Goal: Find specific page/section: Locate item on page

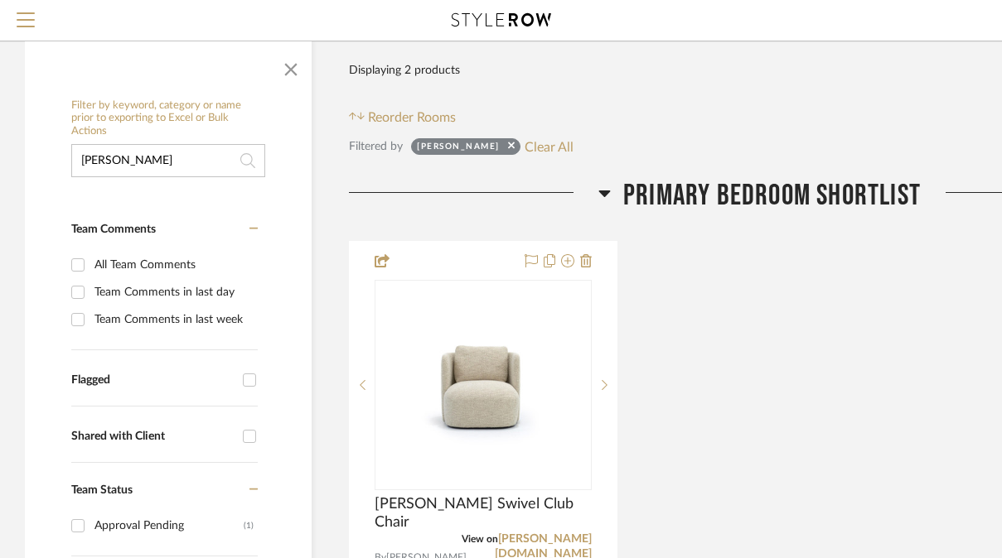
click at [162, 162] on input "[PERSON_NAME]" at bounding box center [168, 160] width 194 height 33
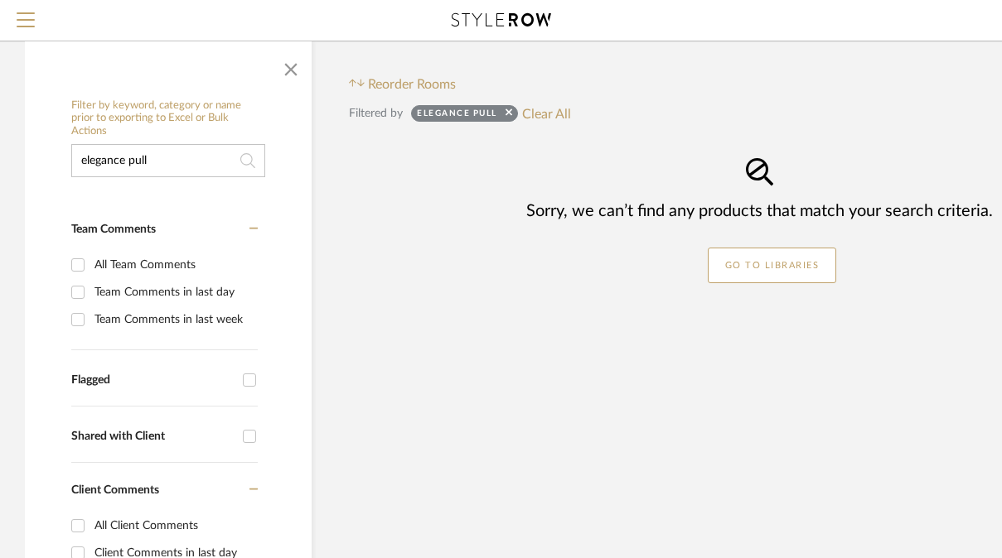
click at [138, 162] on input "elegance pull" at bounding box center [168, 160] width 194 height 33
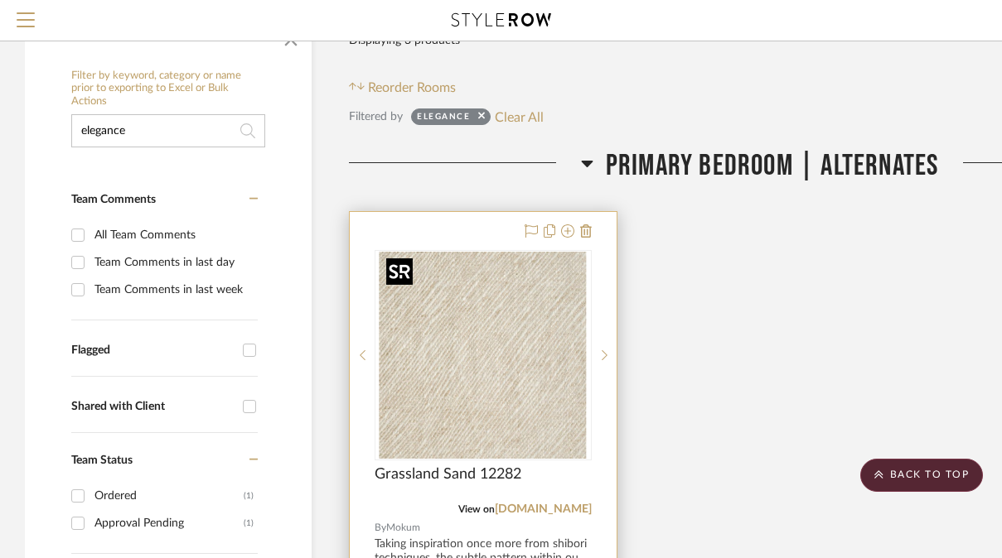
scroll to position [197, 0]
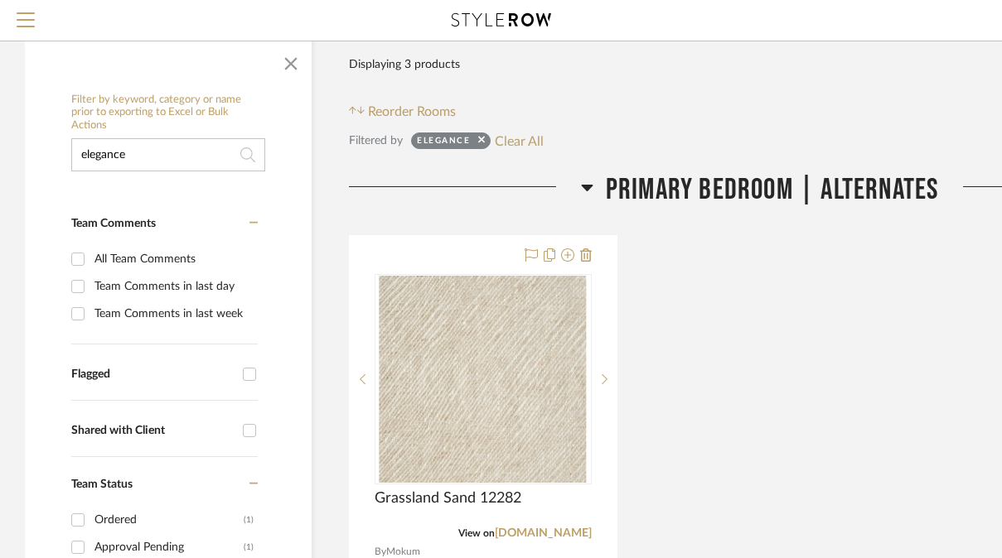
click at [119, 156] on input "elegance" at bounding box center [168, 154] width 194 height 33
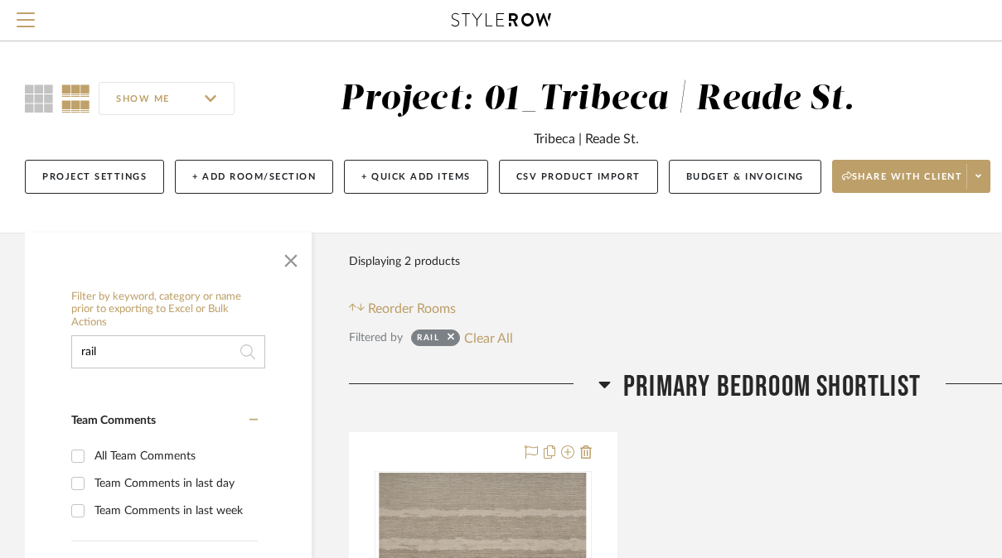
click at [159, 348] on input "rail" at bounding box center [168, 351] width 194 height 33
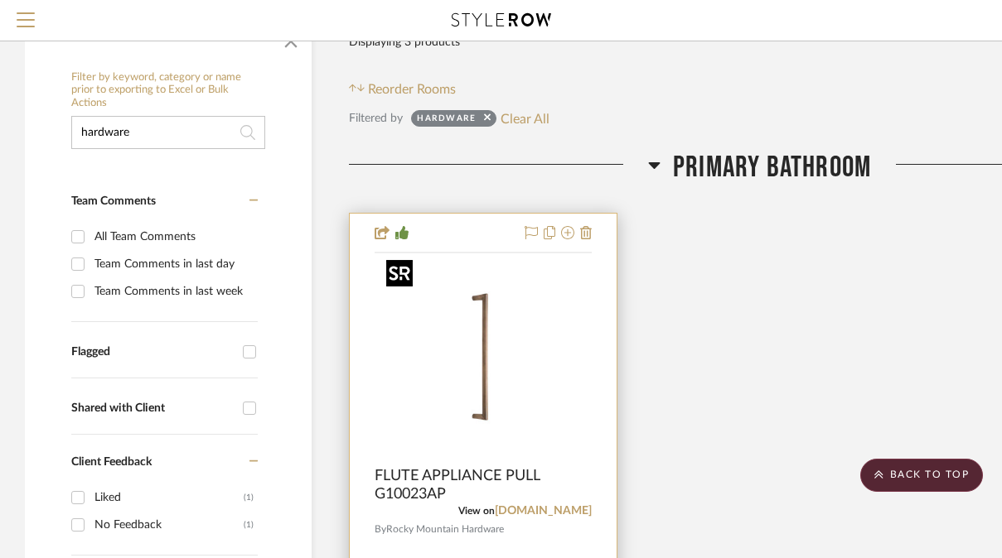
scroll to position [202, 0]
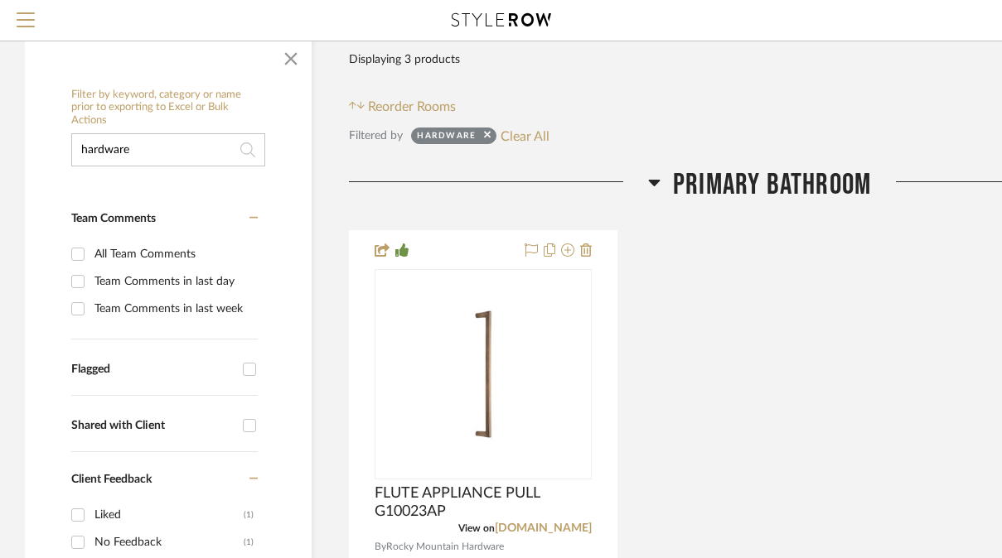
click at [191, 149] on input "hardware" at bounding box center [168, 149] width 194 height 33
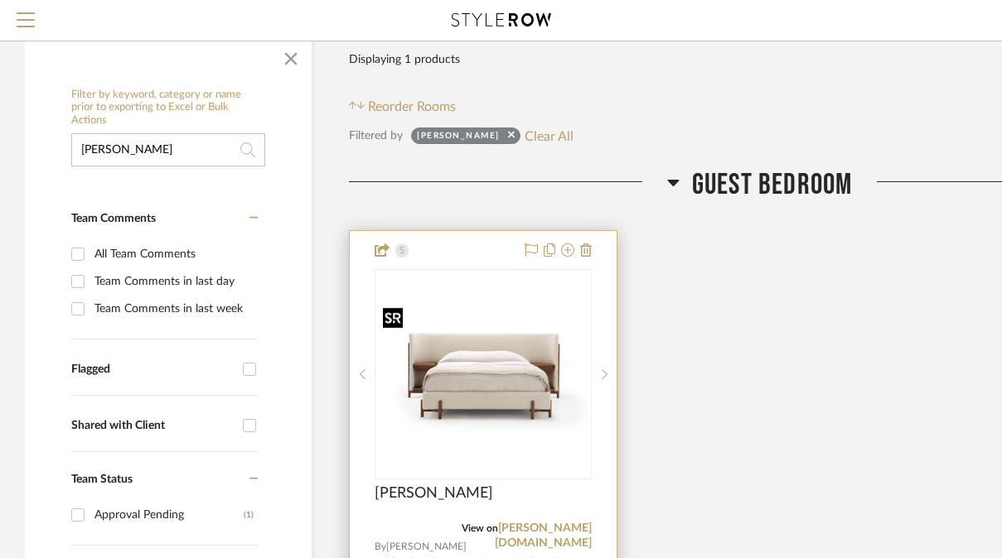
click at [434, 382] on div at bounding box center [482, 374] width 217 height 210
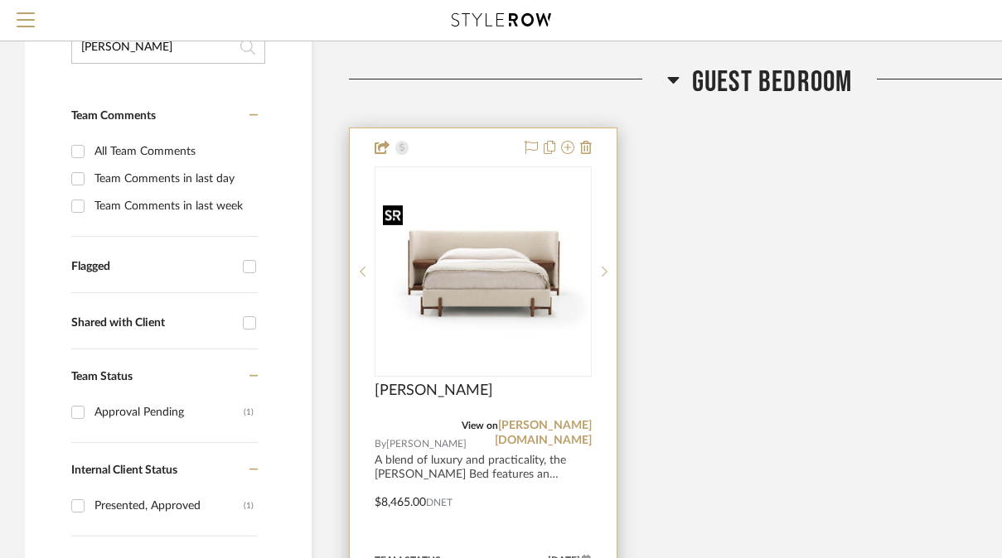
scroll to position [307, 0]
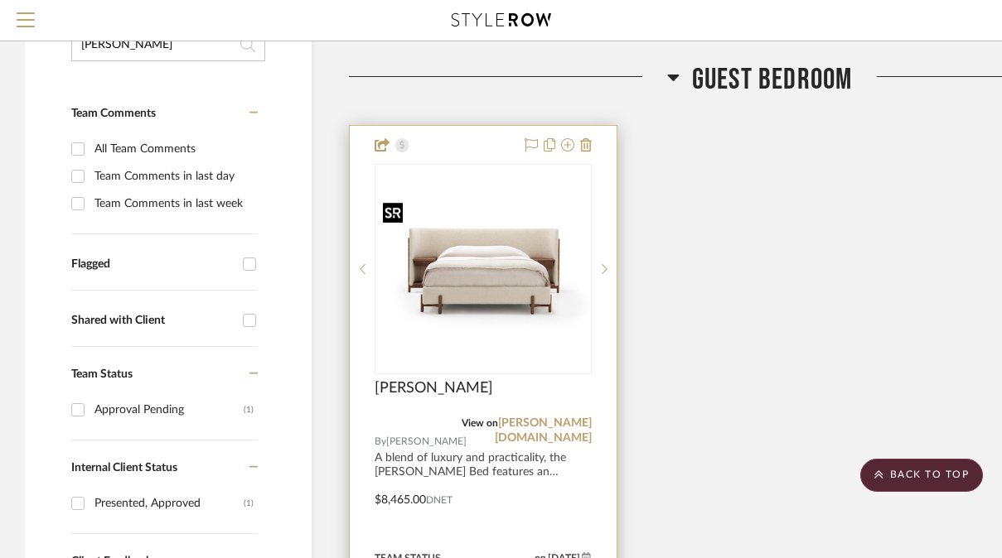
click at [460, 311] on img "0" at bounding box center [483, 269] width 214 height 147
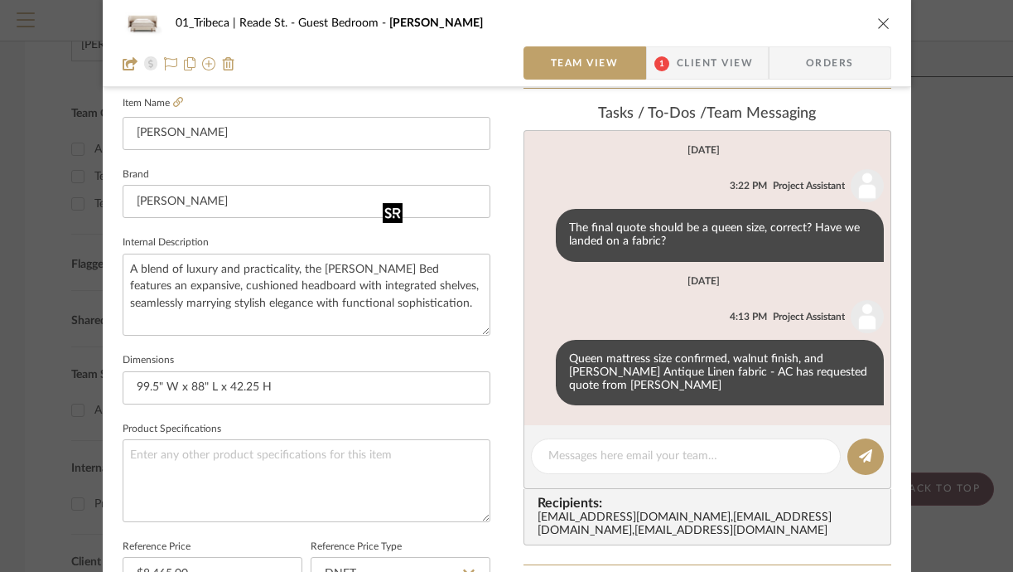
scroll to position [0, 0]
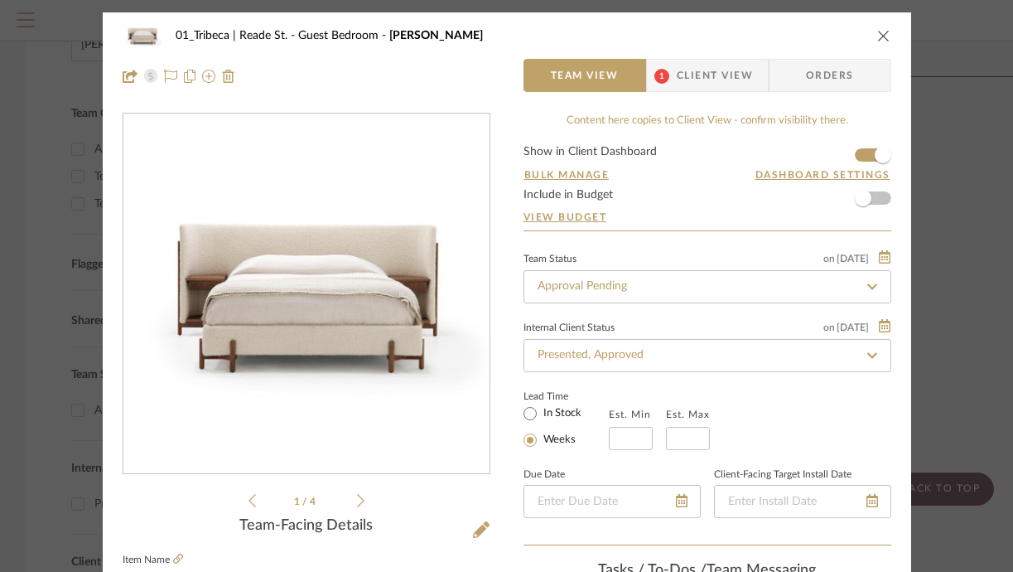
click at [870, 28] on div "01_Tribeca | Reade St. Guest Bedroom [PERSON_NAME]" at bounding box center [507, 35] width 769 height 33
click at [877, 36] on icon "close" at bounding box center [883, 35] width 13 height 13
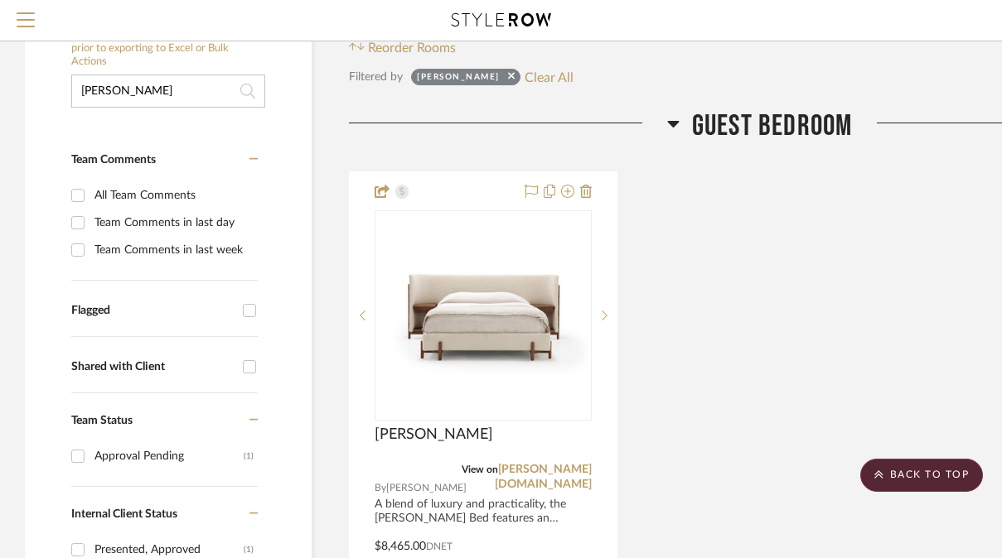
scroll to position [202, 0]
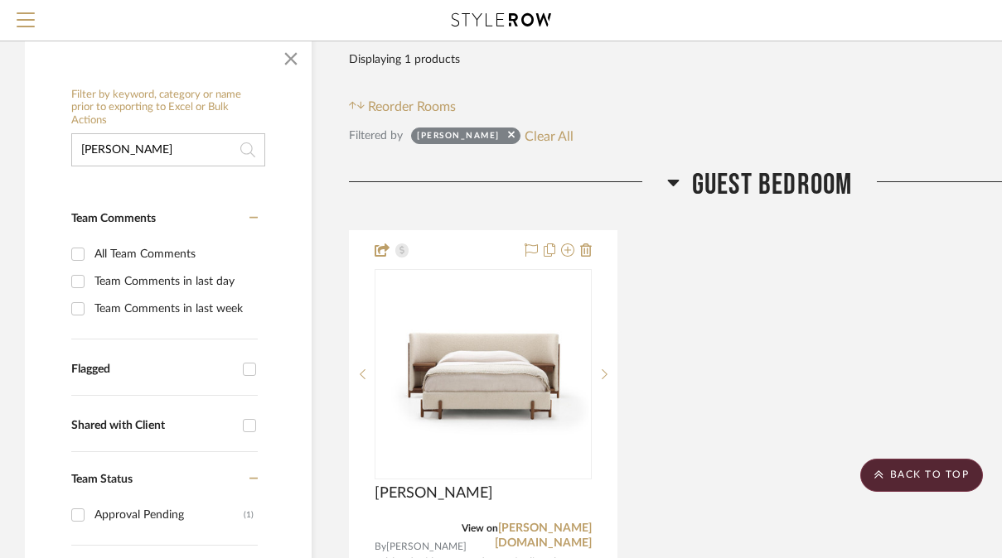
click at [83, 157] on input "[PERSON_NAME]" at bounding box center [168, 149] width 194 height 33
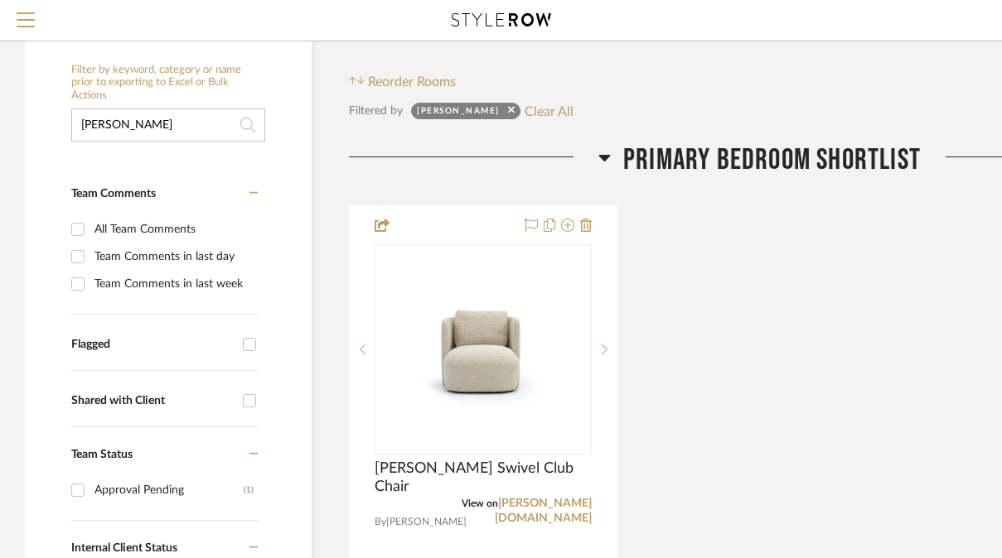
scroll to position [230, 0]
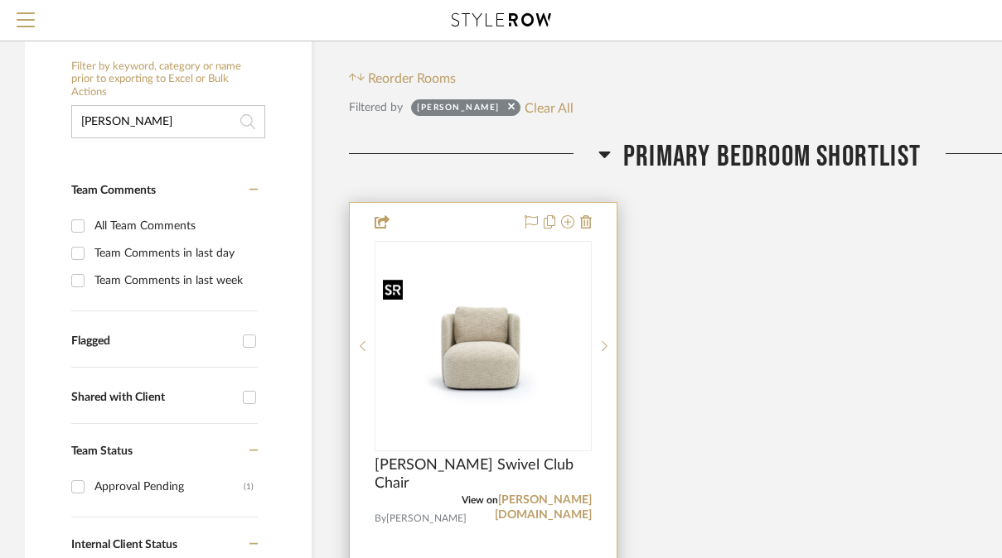
click at [462, 325] on img "0" at bounding box center [483, 346] width 214 height 147
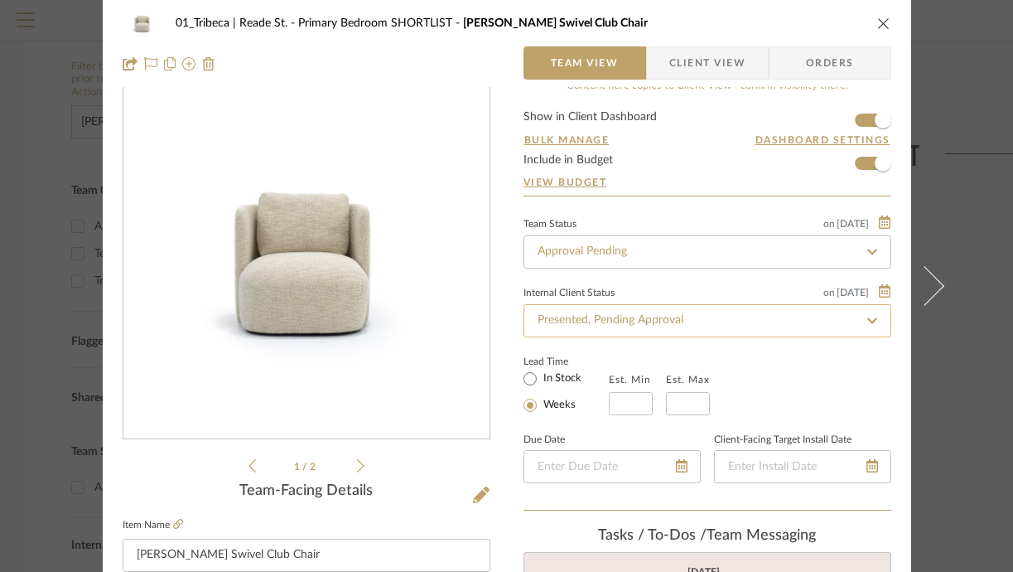
scroll to position [0, 0]
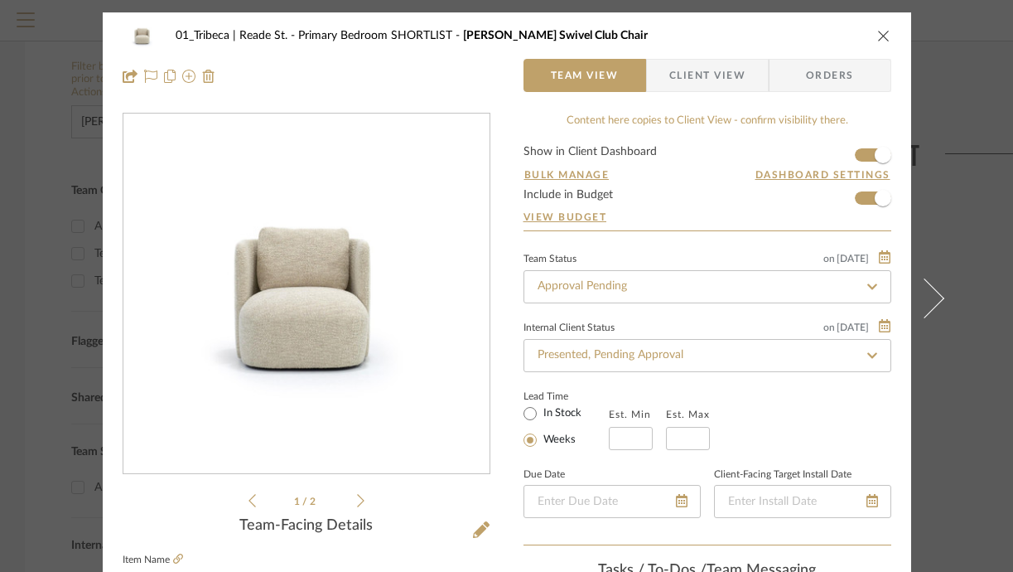
click at [877, 31] on icon "close" at bounding box center [883, 35] width 13 height 13
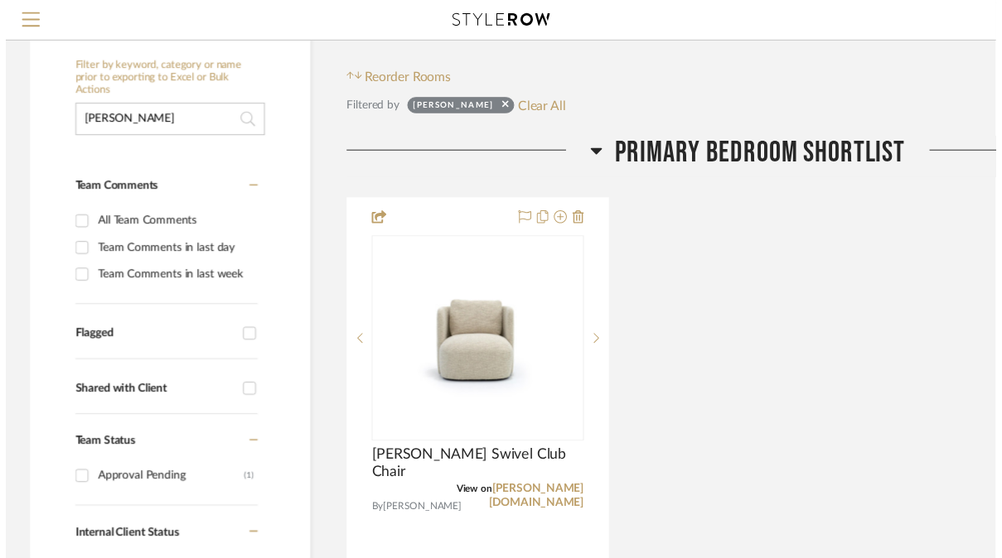
scroll to position [230, 0]
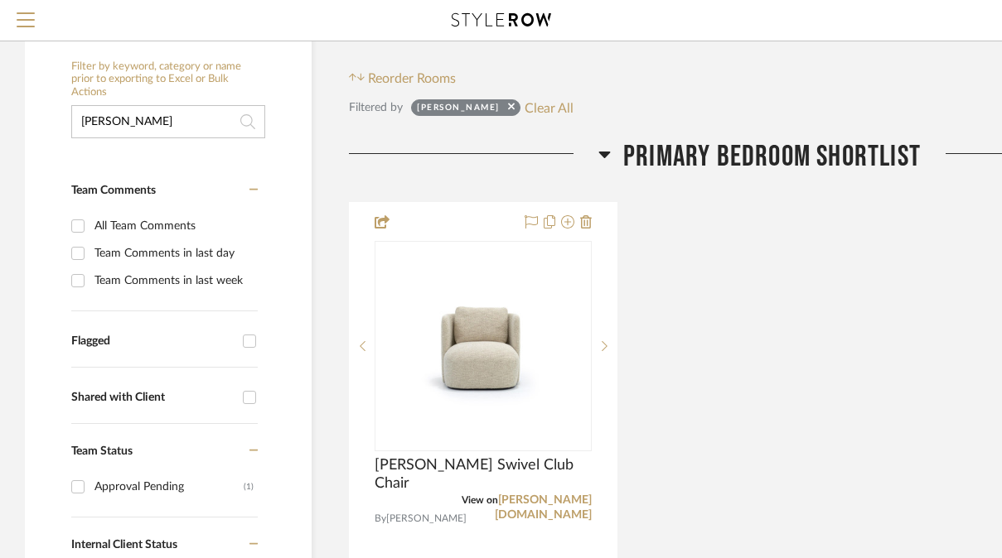
click at [172, 119] on input "[PERSON_NAME]" at bounding box center [168, 121] width 194 height 33
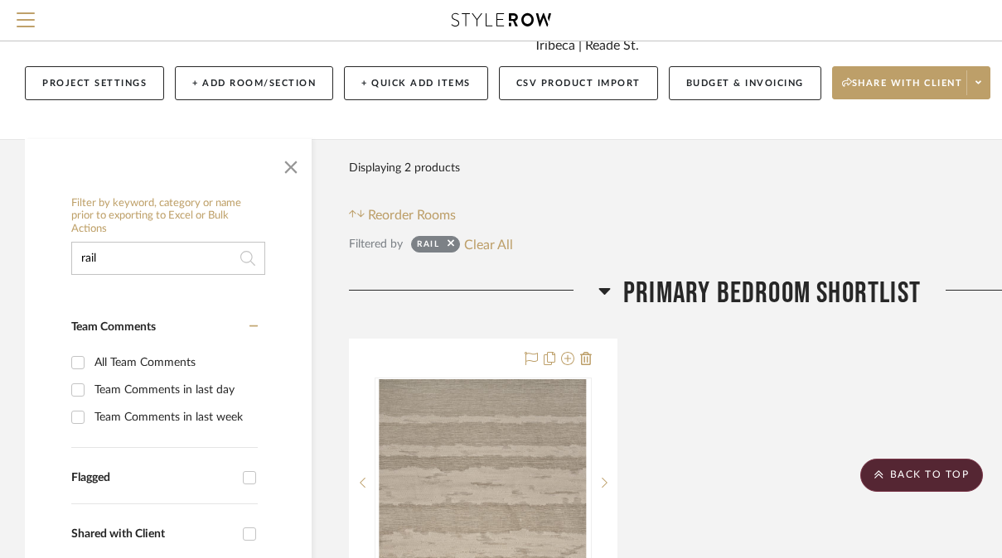
scroll to position [34, 0]
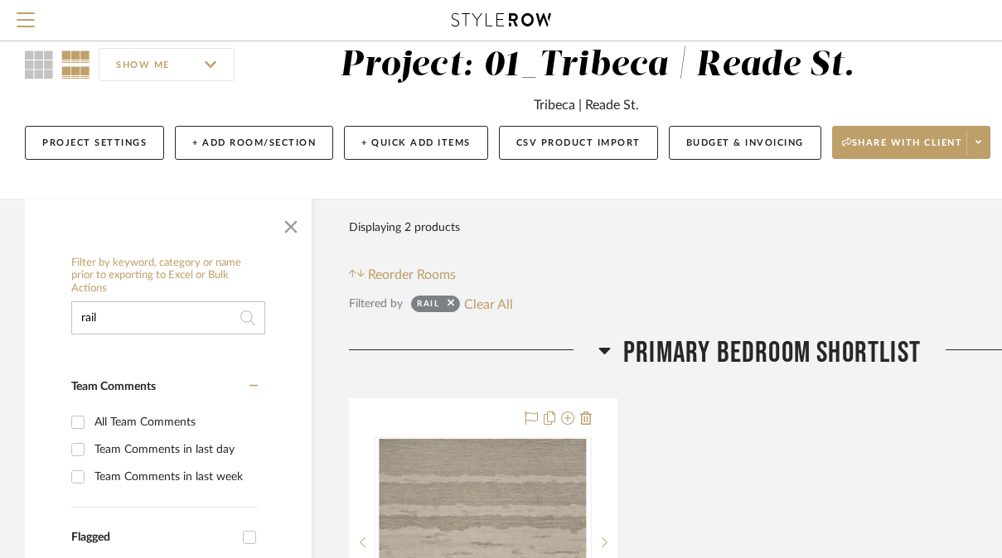
click at [113, 307] on input "rail" at bounding box center [168, 318] width 194 height 33
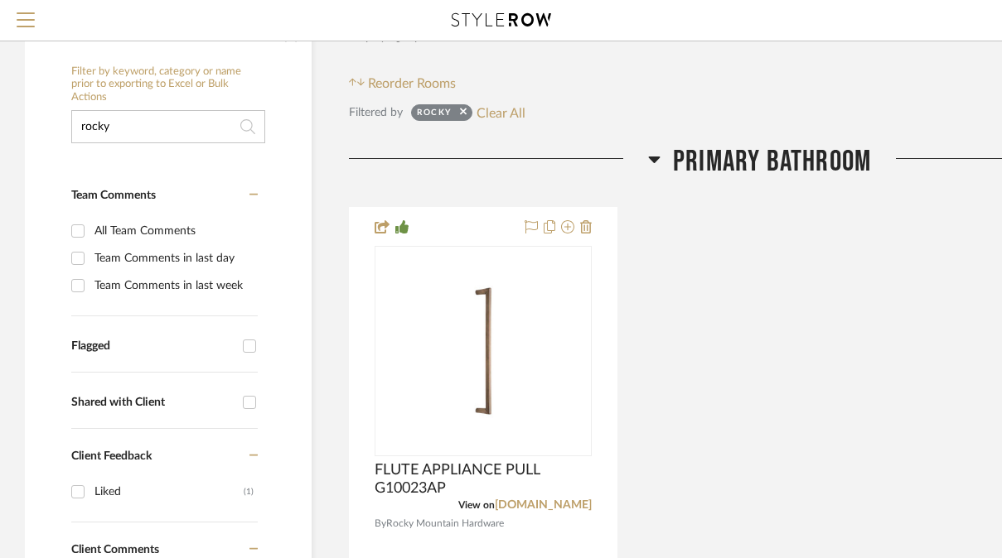
scroll to position [335, 0]
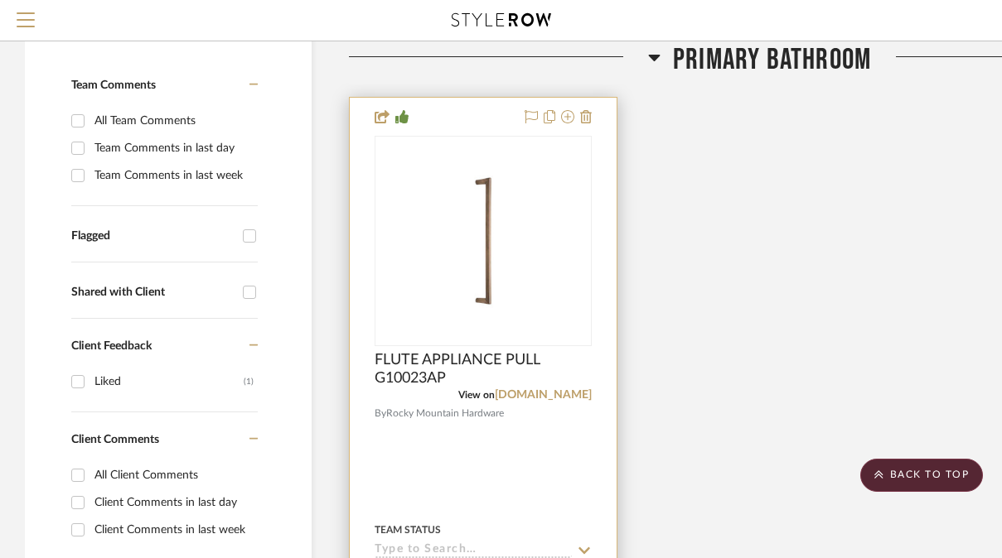
type input "rocky"
click at [504, 461] on div at bounding box center [483, 460] width 267 height 725
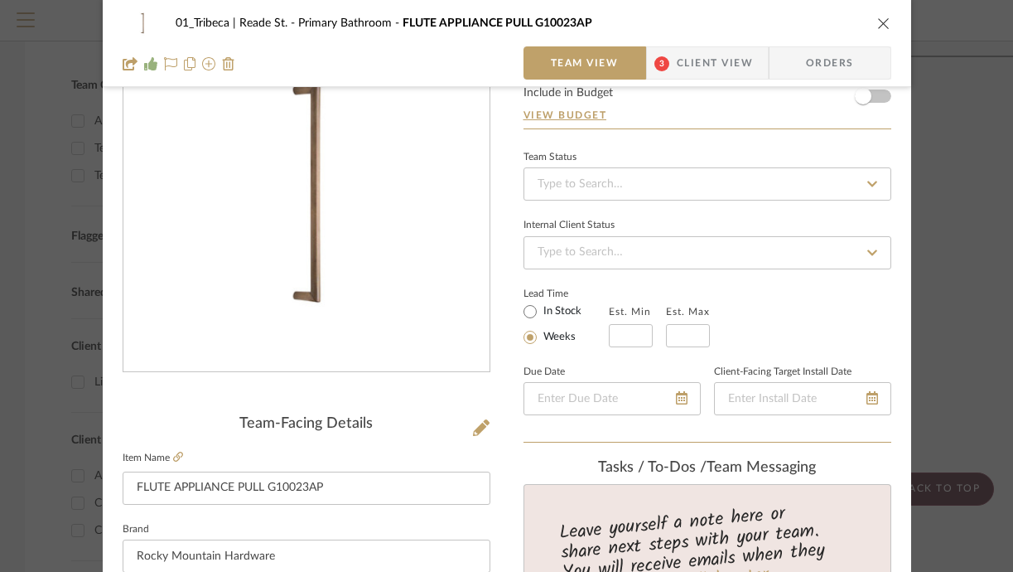
scroll to position [0, 0]
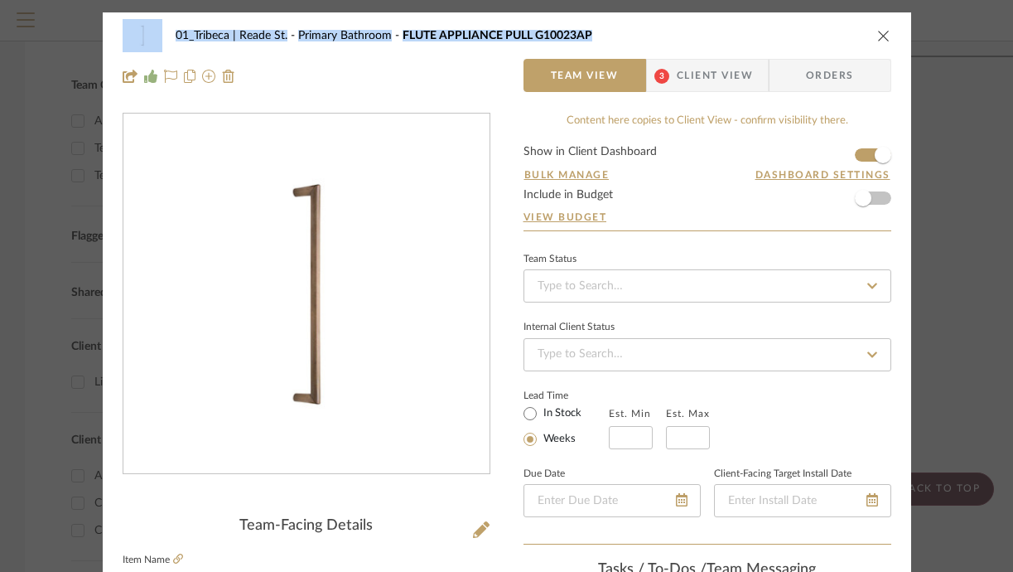
drag, startPoint x: 591, startPoint y: 35, endPoint x: 161, endPoint y: 31, distance: 429.9
click at [161, 31] on div "01_Tribeca | Reade St. Primary Bathroom FLUTE APPLIANCE PULL G10023AP" at bounding box center [507, 35] width 769 height 33
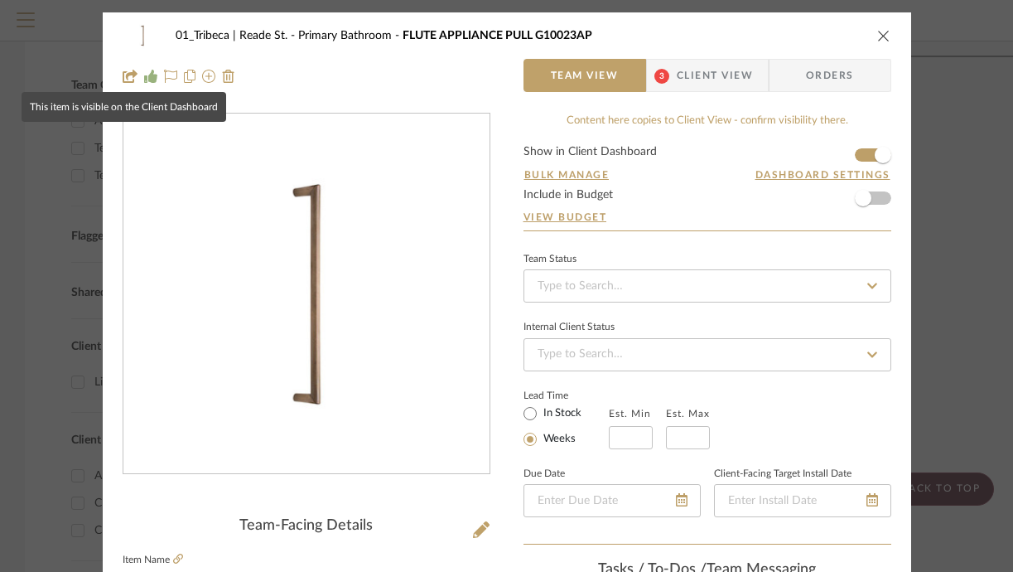
click at [125, 74] on icon at bounding box center [130, 76] width 15 height 13
click at [123, 78] on icon at bounding box center [130, 76] width 15 height 13
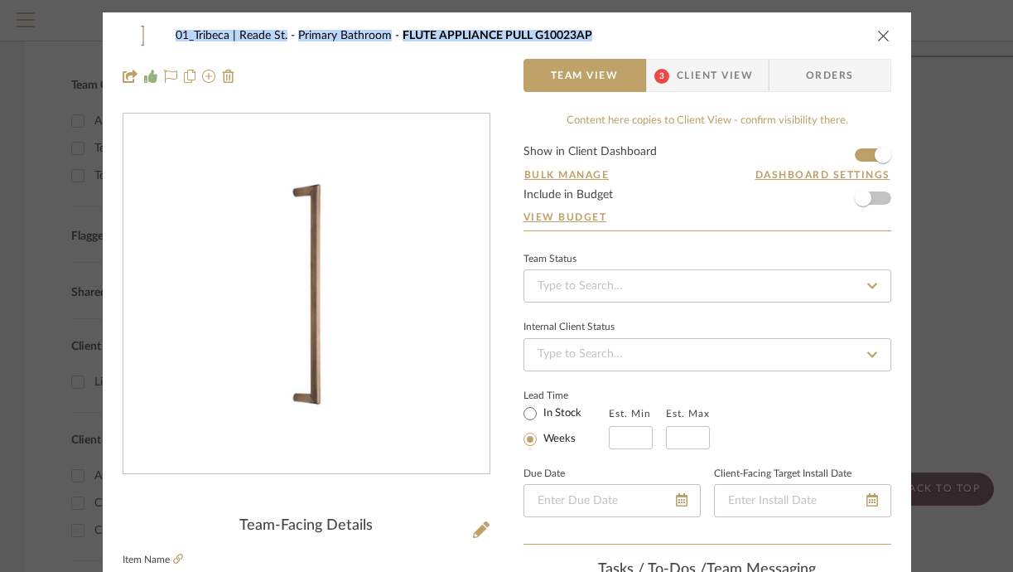
drag, startPoint x: 165, startPoint y: 36, endPoint x: 602, endPoint y: 40, distance: 437.4
click at [602, 40] on div "01_Tribeca | Reade St. Primary Bathroom FLUTE APPLIANCE PULL G10023AP" at bounding box center [507, 35] width 769 height 33
copy div "01_Tribeca | Reade St. Primary Bathroom FLUTE APPLIANCE PULL G10023AP"
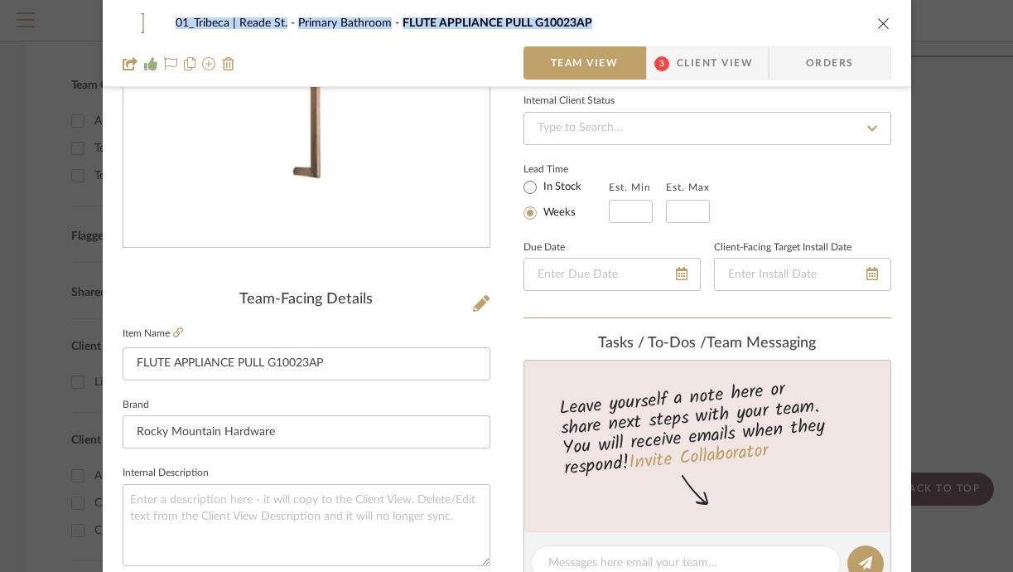
scroll to position [213, 0]
